Goal: Task Accomplishment & Management: Manage account settings

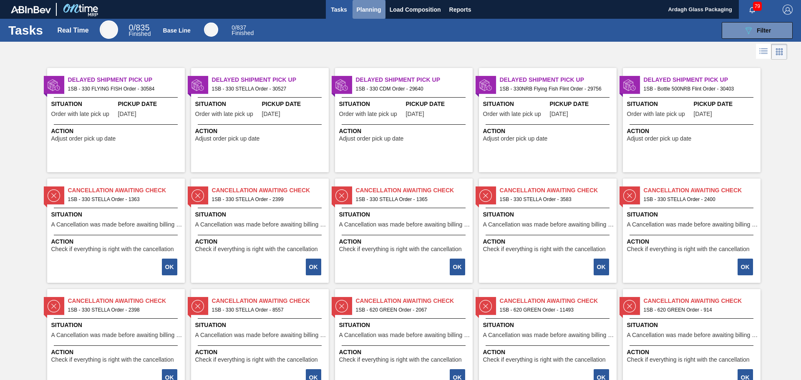
click at [361, 12] on span "Planning" at bounding box center [369, 10] width 25 height 10
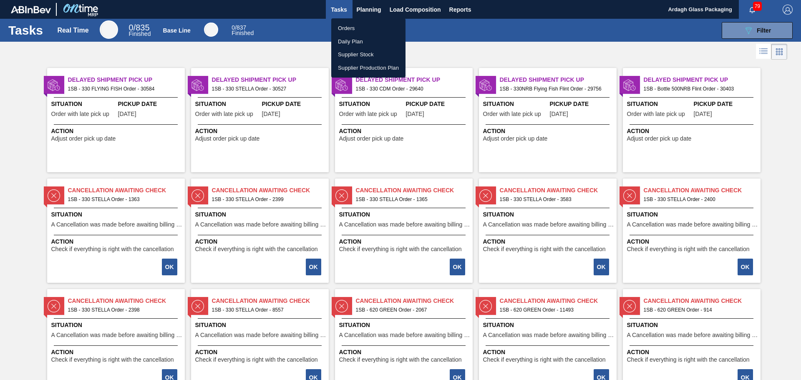
drag, startPoint x: 341, startPoint y: 26, endPoint x: 730, endPoint y: 8, distance: 390.3
click at [341, 26] on li "Orders" at bounding box center [368, 28] width 74 height 13
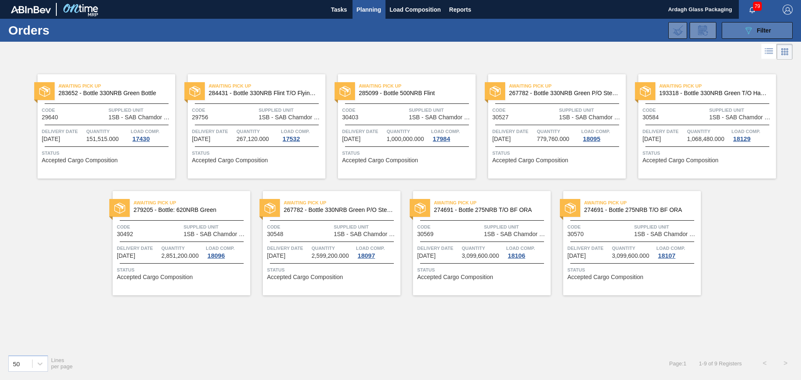
click at [746, 29] on icon "089F7B8B-B2A5-4AFE-B5C0-19BA573D28AC" at bounding box center [749, 30] width 10 height 10
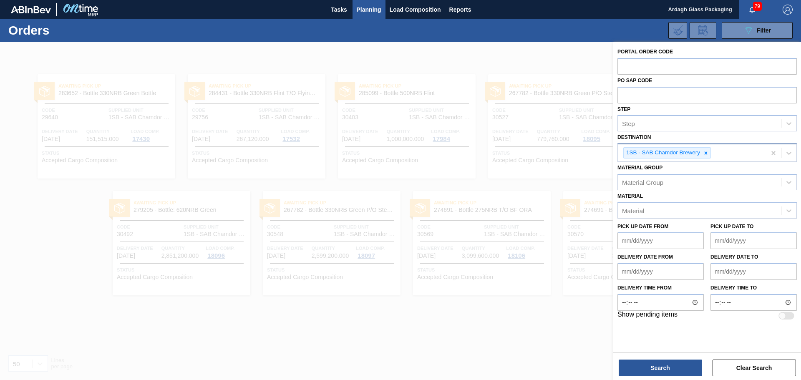
click at [706, 152] on icon at bounding box center [706, 153] width 3 height 3
click at [791, 152] on icon at bounding box center [789, 152] width 5 height 3
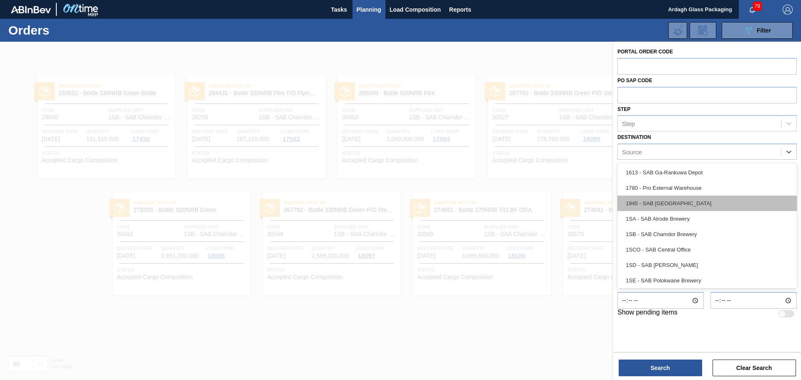
scroll to position [48, 0]
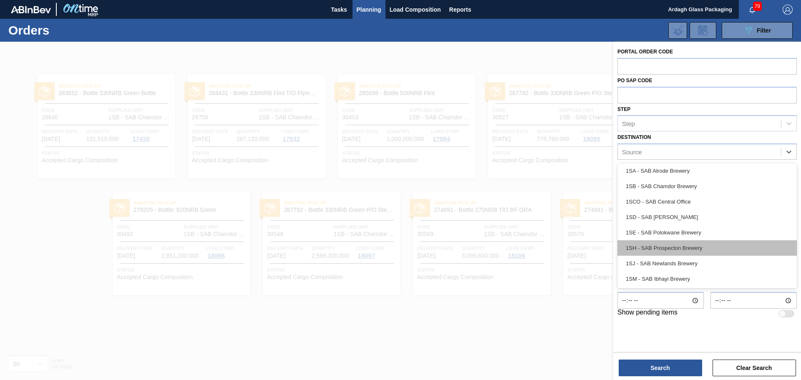
click at [669, 245] on div "1SH - SAB Prospecton Brewery" at bounding box center [707, 247] width 179 height 15
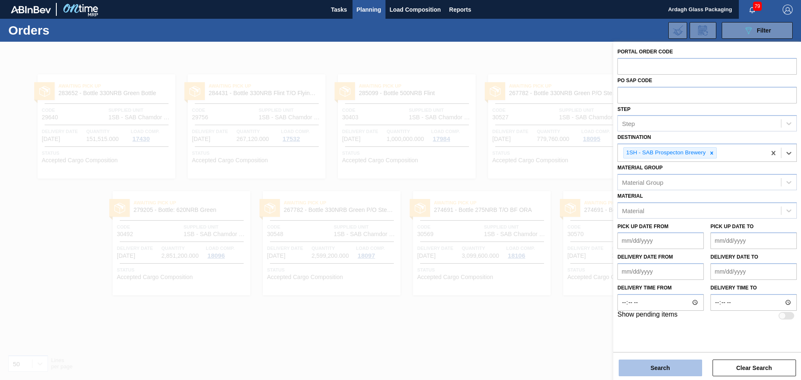
click at [663, 367] on button "Search" at bounding box center [660, 368] width 83 height 17
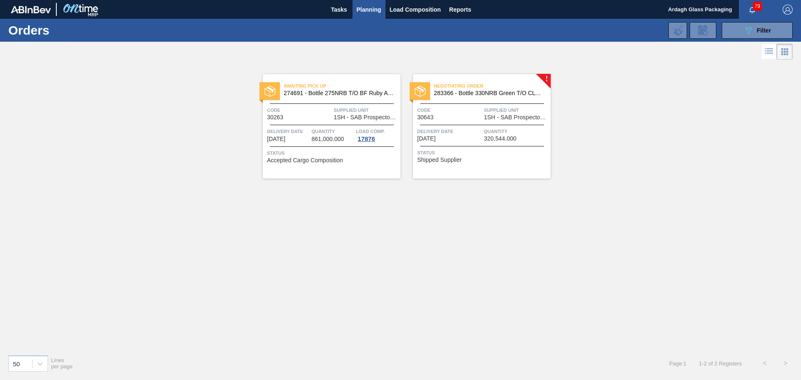
click at [523, 99] on div "Negotiating Order 283366 - Bottle 330NRB Green T/O CLT Booster" at bounding box center [482, 90] width 138 height 19
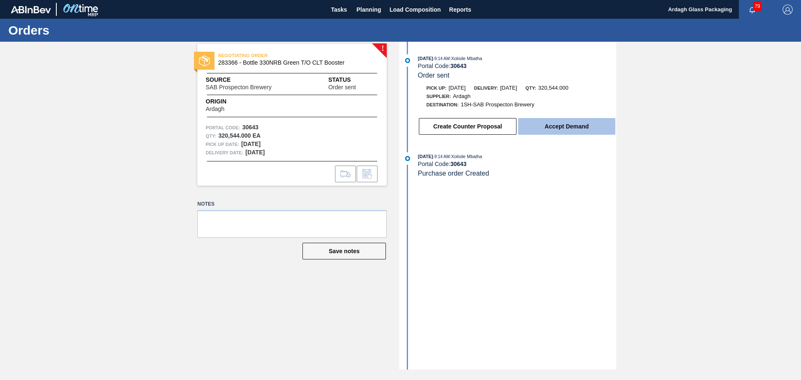
click at [578, 122] on button "Accept Demand" at bounding box center [566, 126] width 97 height 17
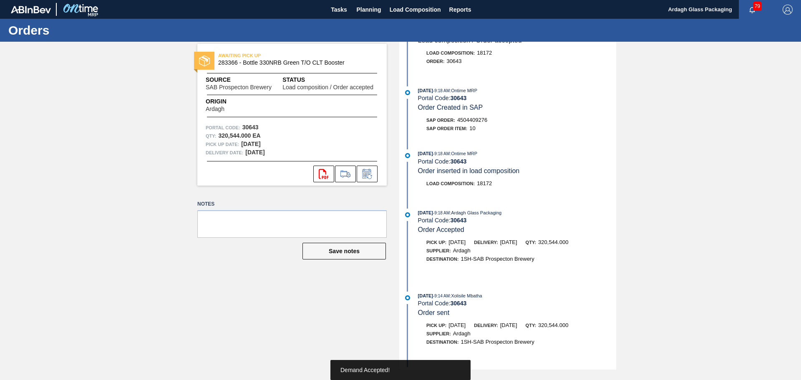
scroll to position [66, 0]
